Goal: Information Seeking & Learning: Learn about a topic

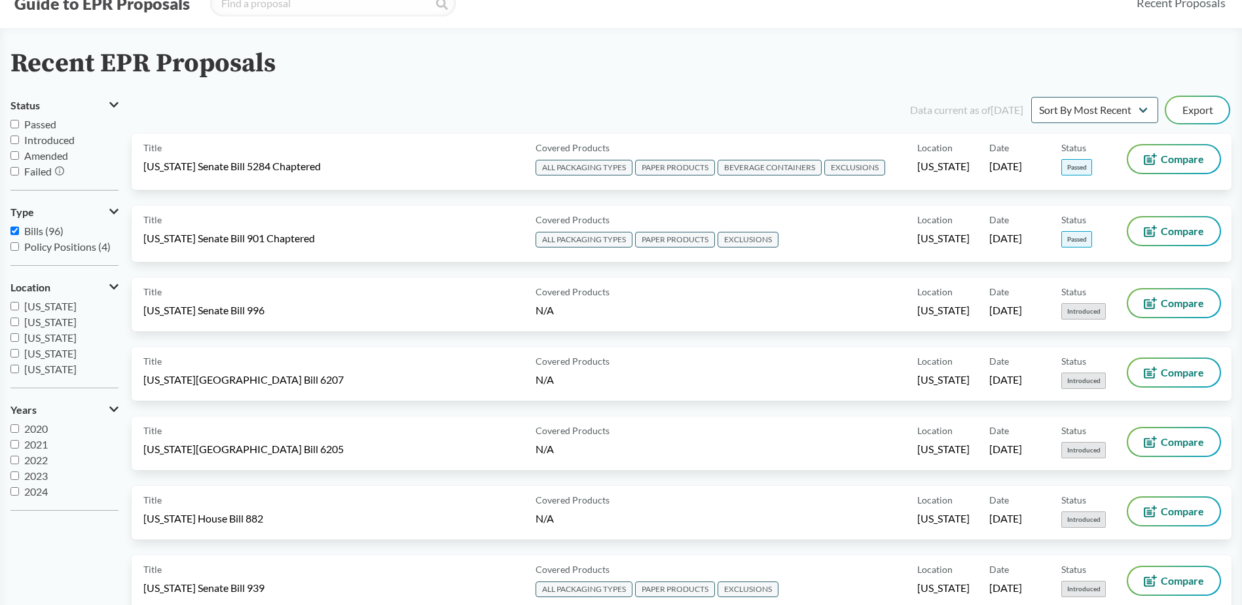
scroll to position [87, 0]
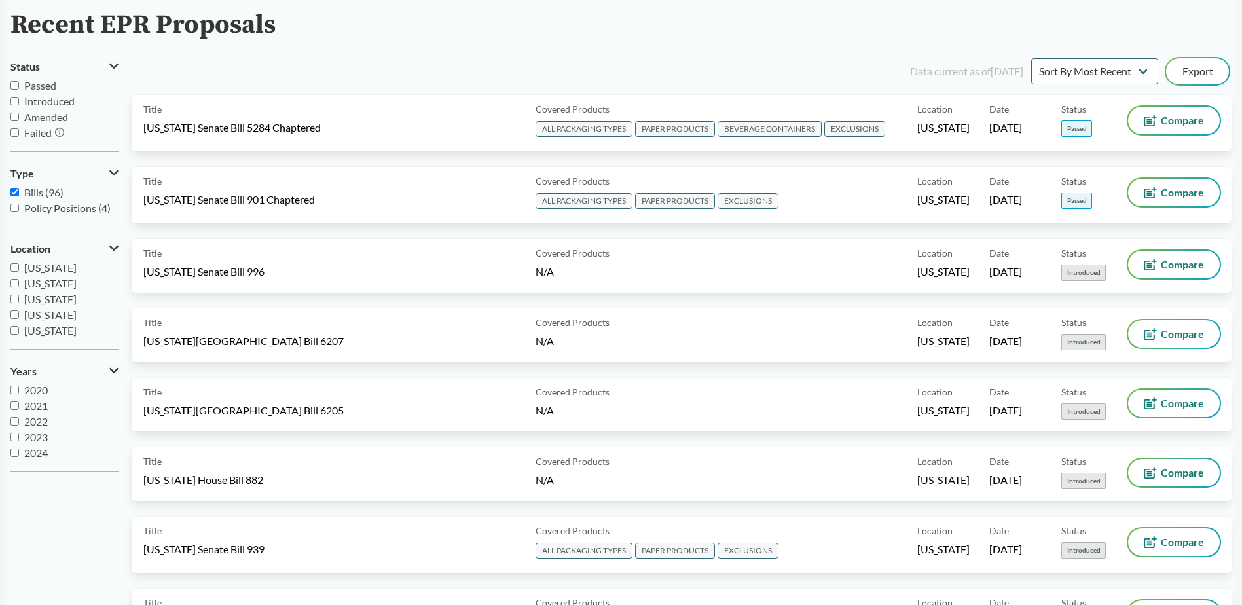
click at [13, 315] on input "[US_STATE]" at bounding box center [14, 314] width 9 height 9
checkbox input "true"
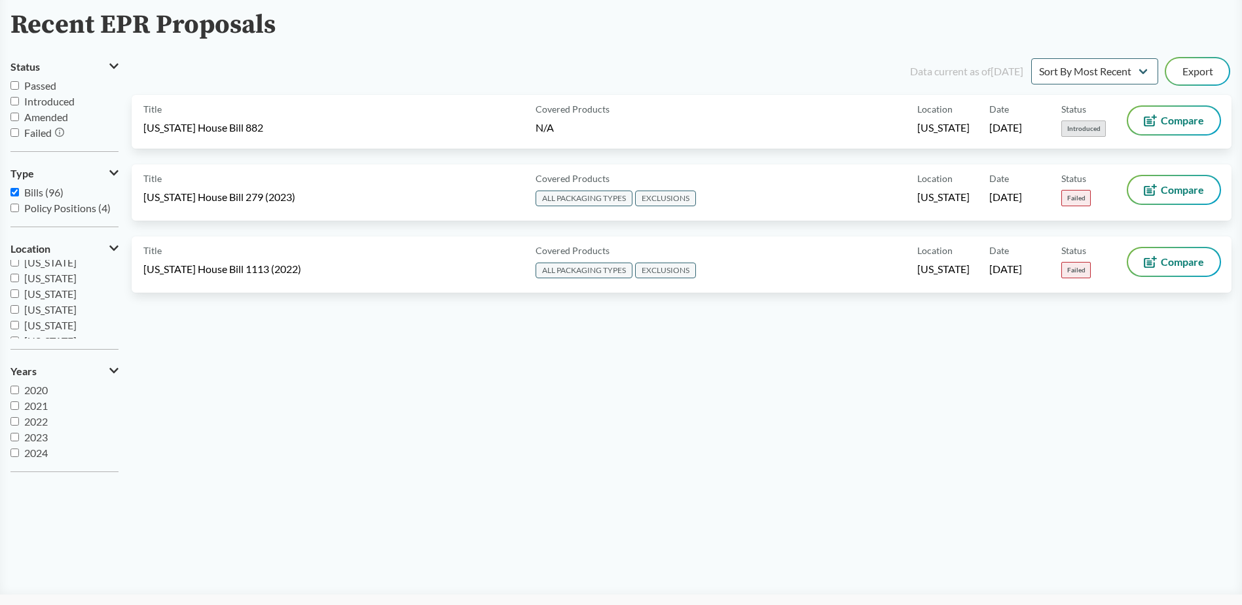
scroll to position [129, 0]
click at [16, 293] on input "[US_STATE]" at bounding box center [14, 295] width 9 height 9
checkbox input "true"
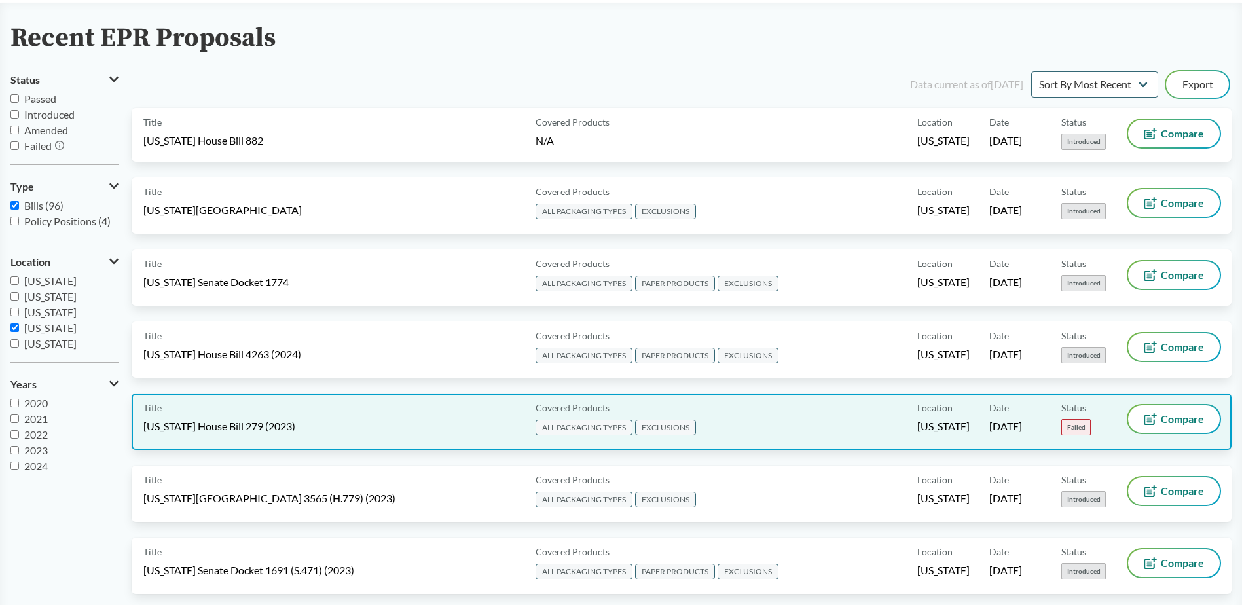
scroll to position [0, 0]
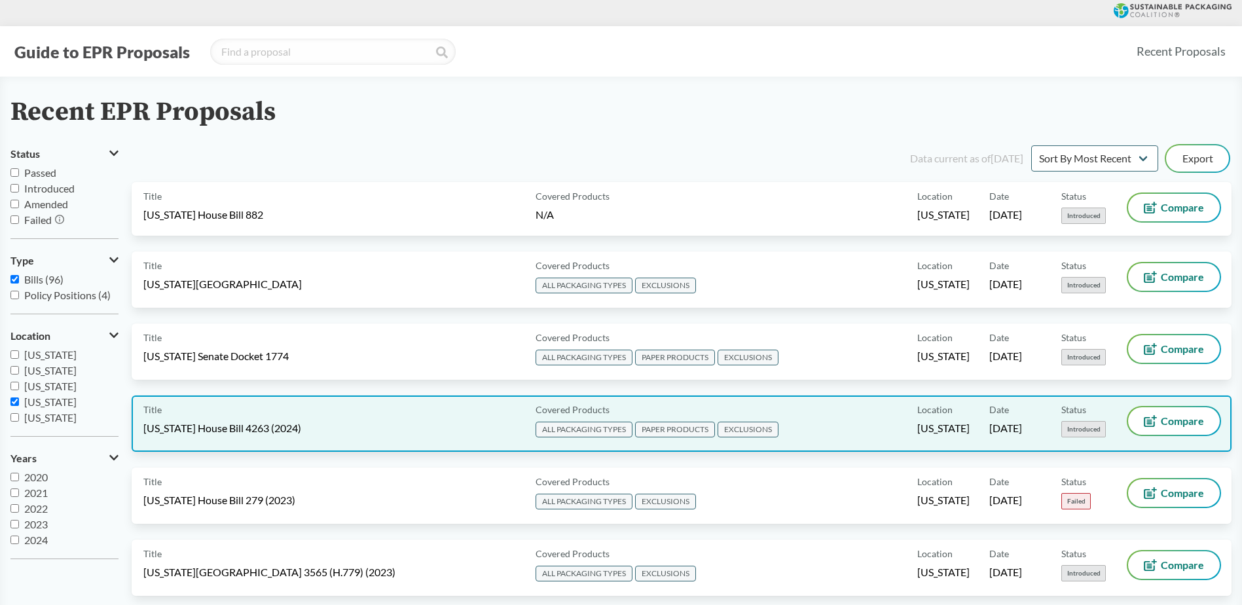
click at [788, 439] on div "Covered Products ALL PACKAGING TYPES PAPER PRODUCTS EXCLUSIONS" at bounding box center [723, 423] width 387 height 33
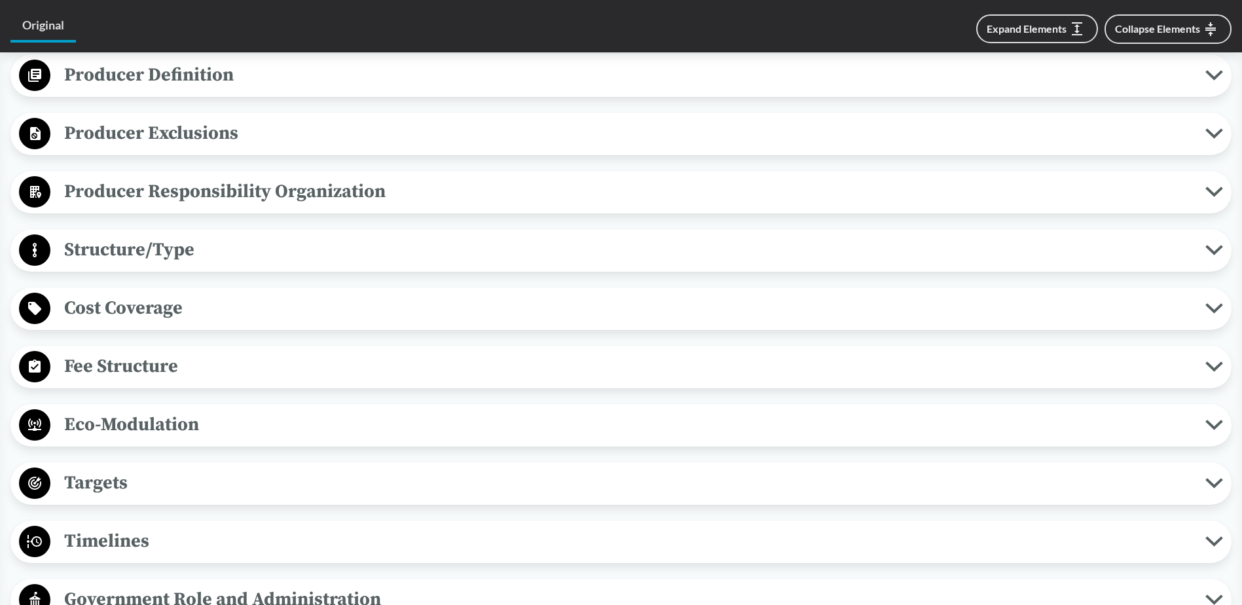
scroll to position [326, 0]
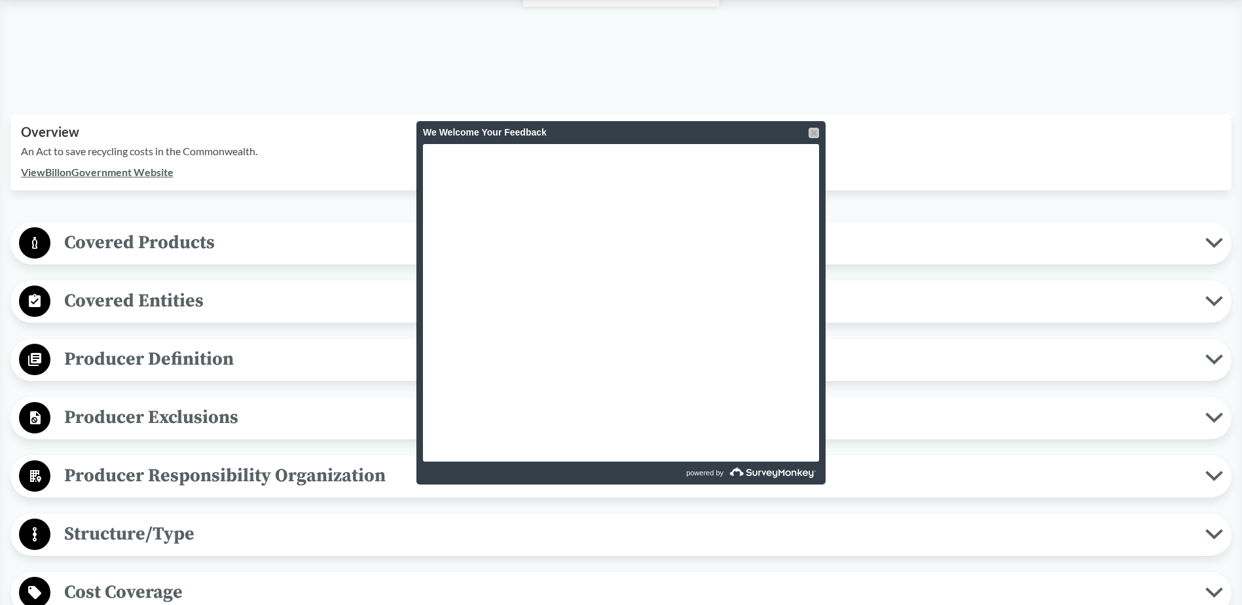
click at [814, 132] on div at bounding box center [814, 133] width 10 height 10
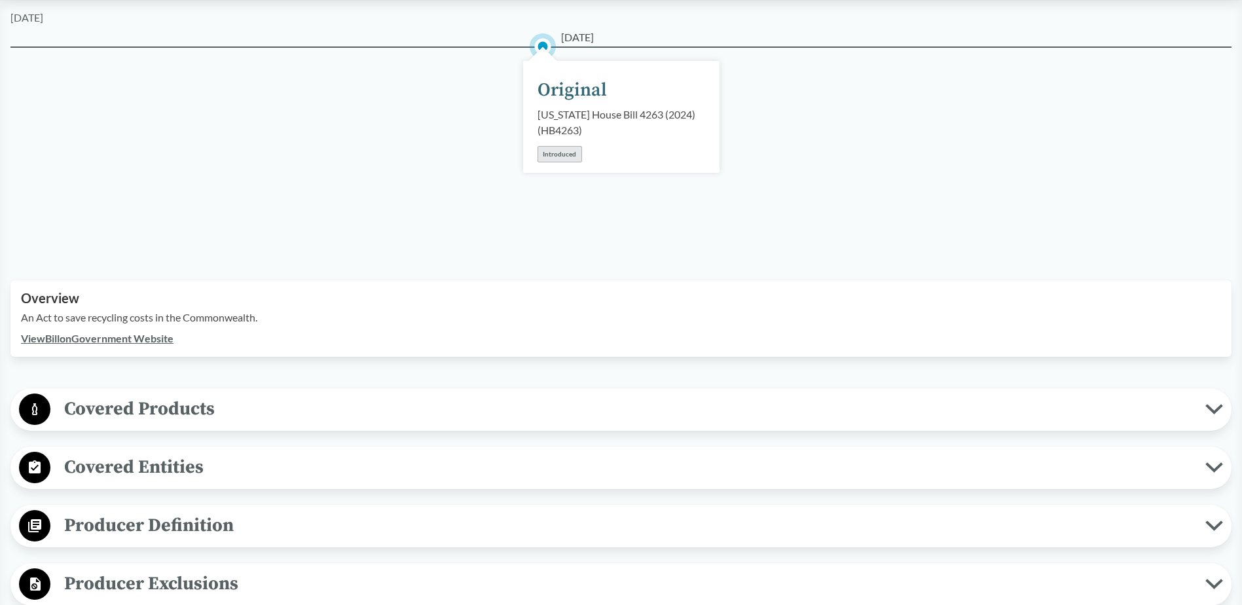
scroll to position [175, 0]
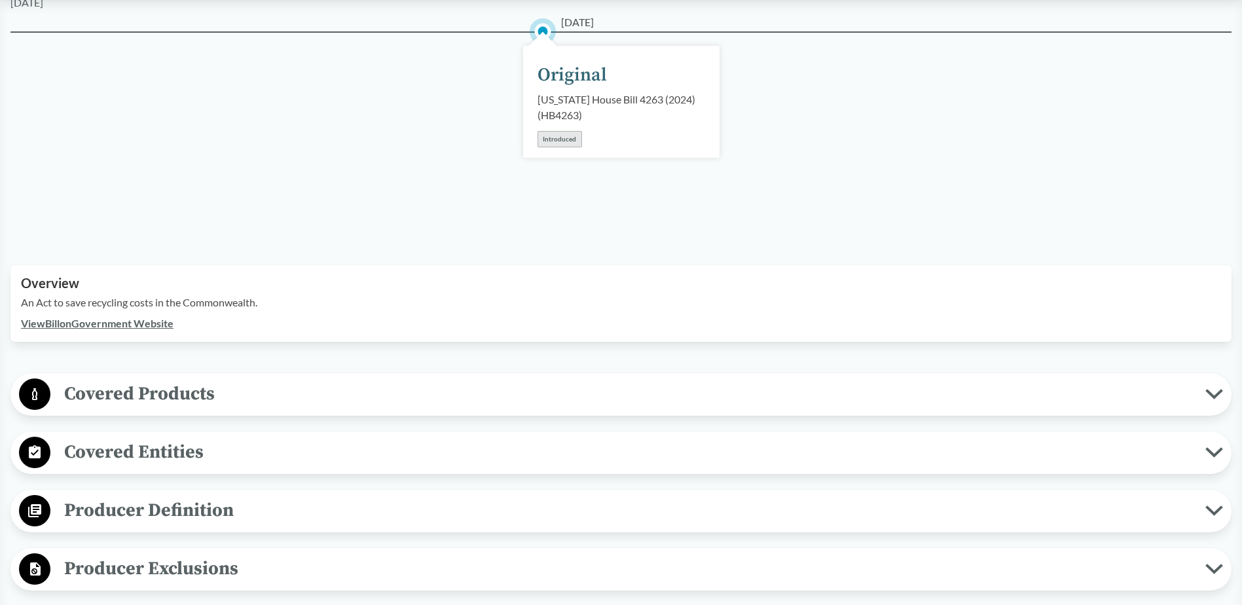
click at [118, 322] on link "View Bill on Government Website" at bounding box center [97, 323] width 153 height 12
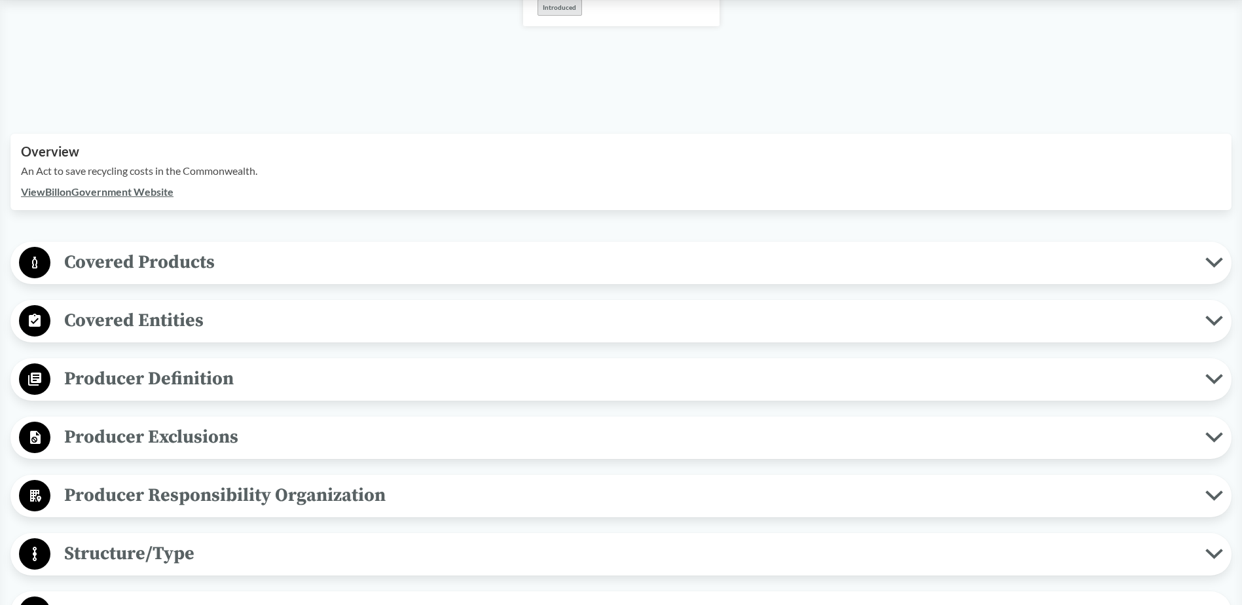
scroll to position [0, 0]
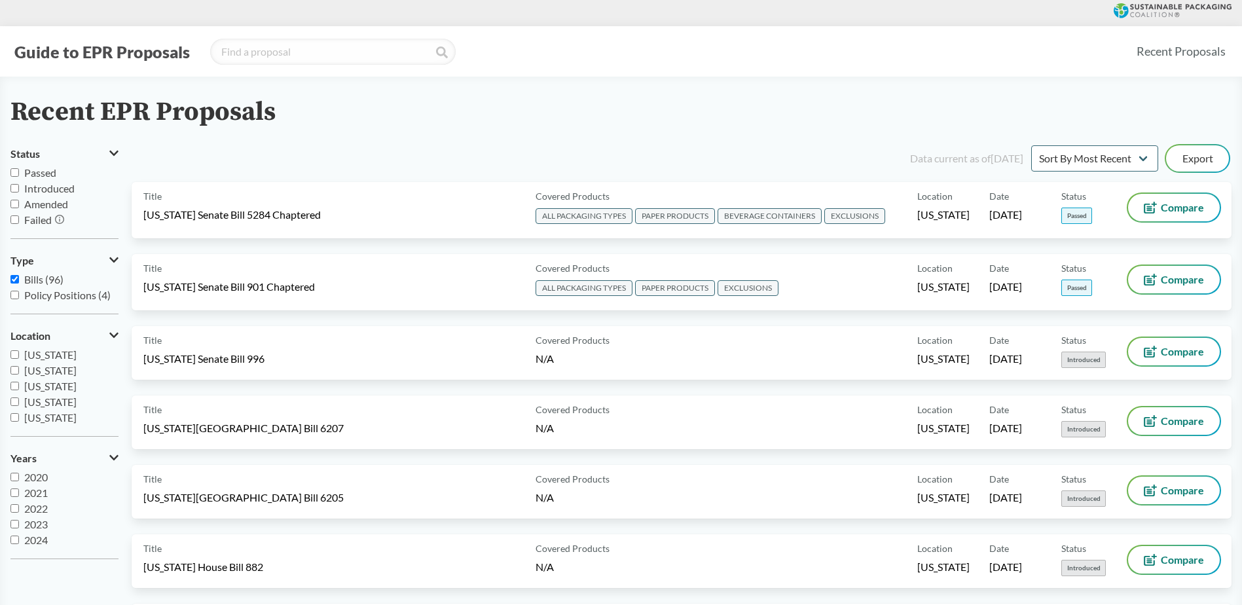
click at [26, 223] on span "Failed" at bounding box center [37, 219] width 27 height 12
click at [19, 223] on input "Failed" at bounding box center [14, 219] width 9 height 9
checkbox input "true"
